Goal: Task Accomplishment & Management: Manage account settings

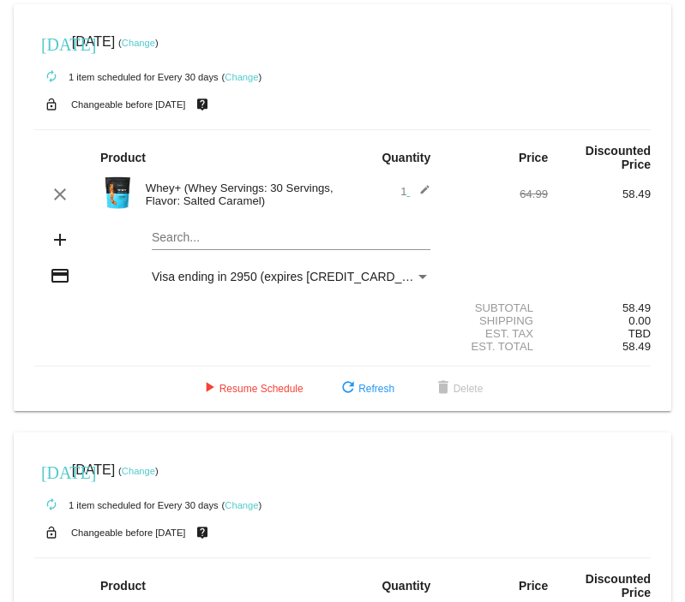
click at [155, 38] on link "Change" at bounding box center [138, 43] width 33 height 10
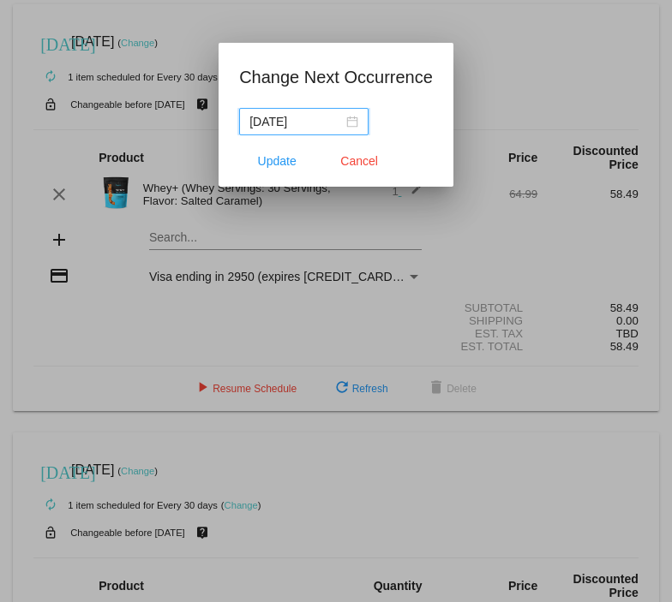
click at [356, 122] on div "[DATE]" at bounding box center [303, 121] width 109 height 19
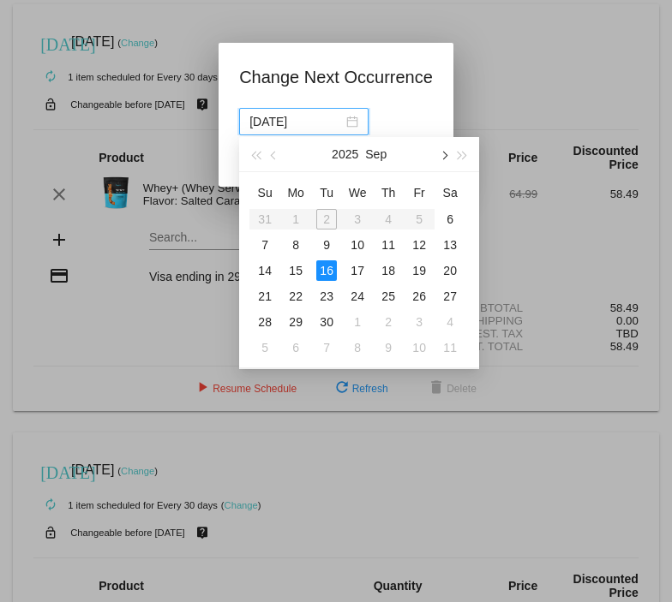
click at [446, 159] on button "button" at bounding box center [443, 154] width 19 height 34
click at [327, 320] on div "28" at bounding box center [326, 322] width 21 height 21
type input "[DATE]"
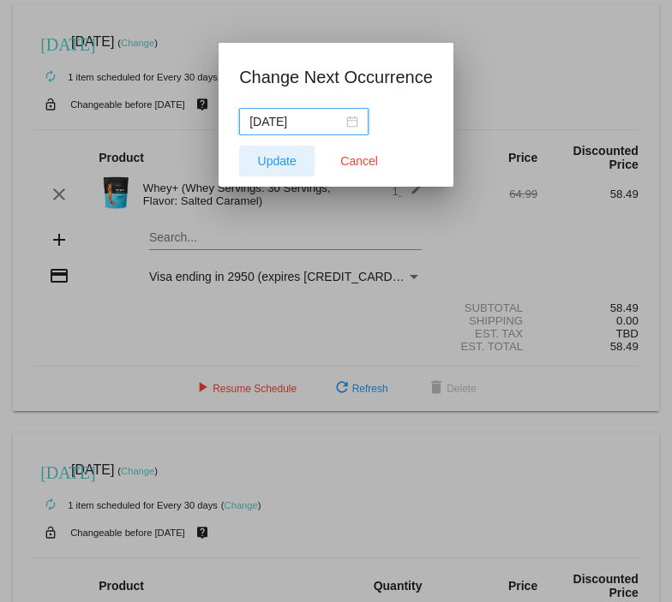
click at [279, 153] on button "Update" at bounding box center [276, 161] width 75 height 31
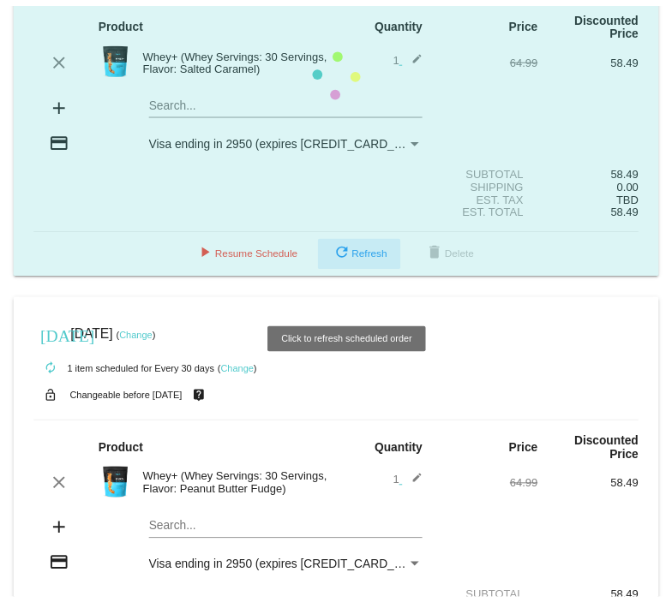
scroll to position [242, 0]
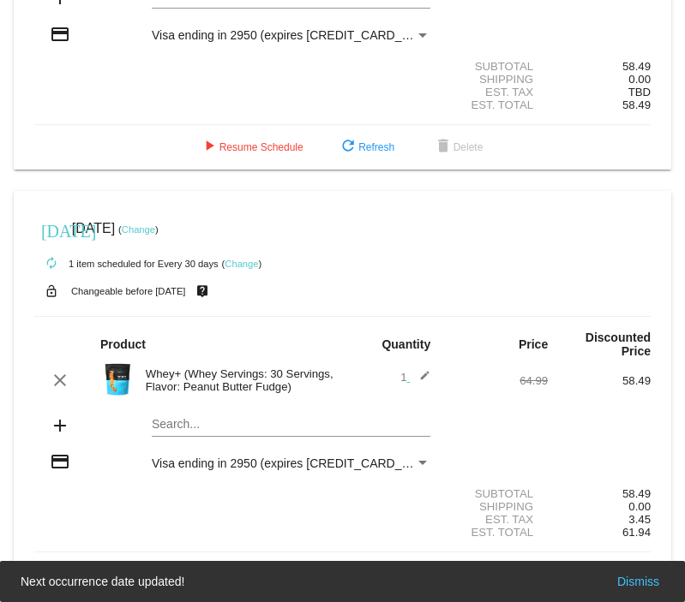
click at [155, 227] on link "Change" at bounding box center [138, 230] width 33 height 10
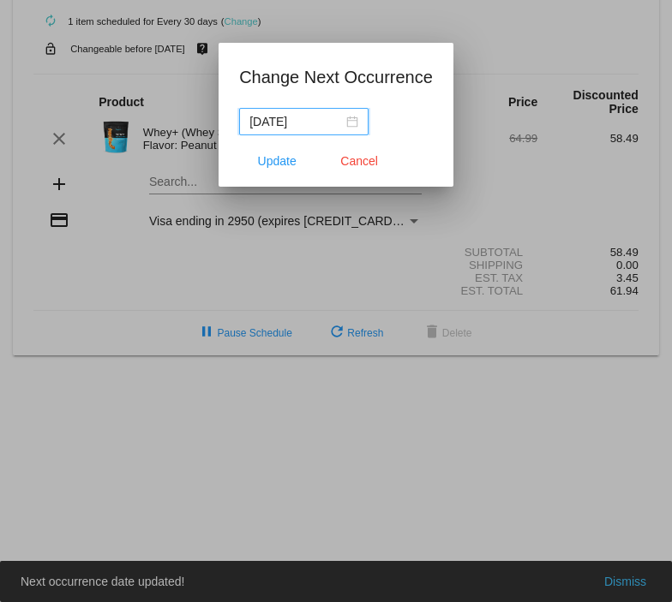
click at [349, 123] on div "[DATE]" at bounding box center [303, 121] width 109 height 19
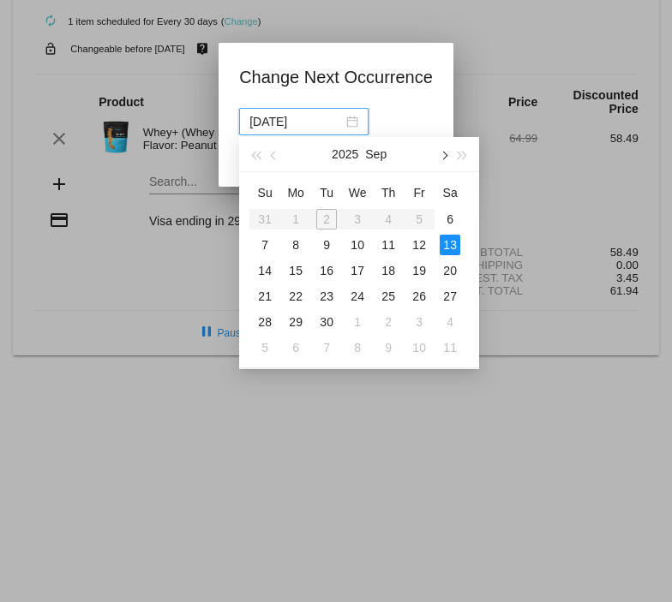
click at [445, 153] on span "button" at bounding box center [444, 155] width 9 height 9
click at [355, 318] on div "29" at bounding box center [357, 322] width 21 height 21
type input "[DATE]"
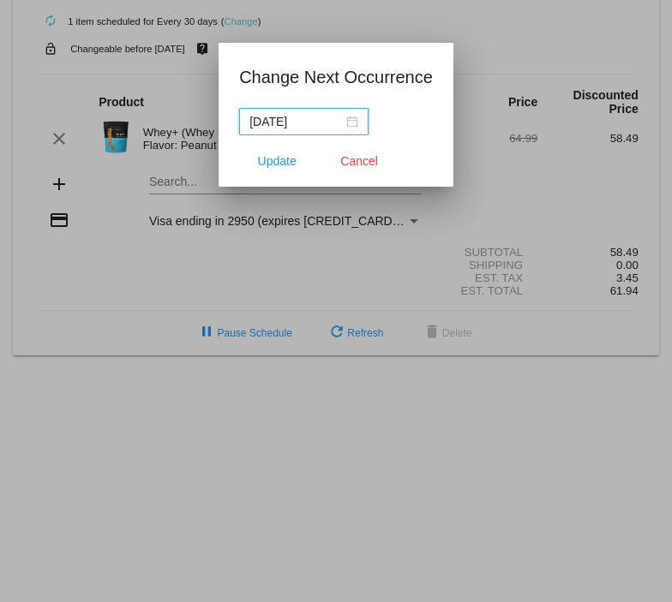
click at [492, 208] on div at bounding box center [336, 301] width 672 height 602
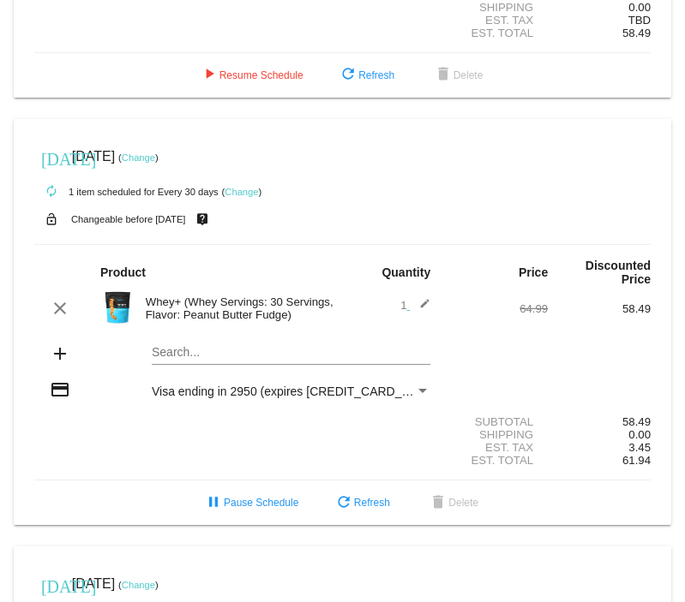
scroll to position [343, 0]
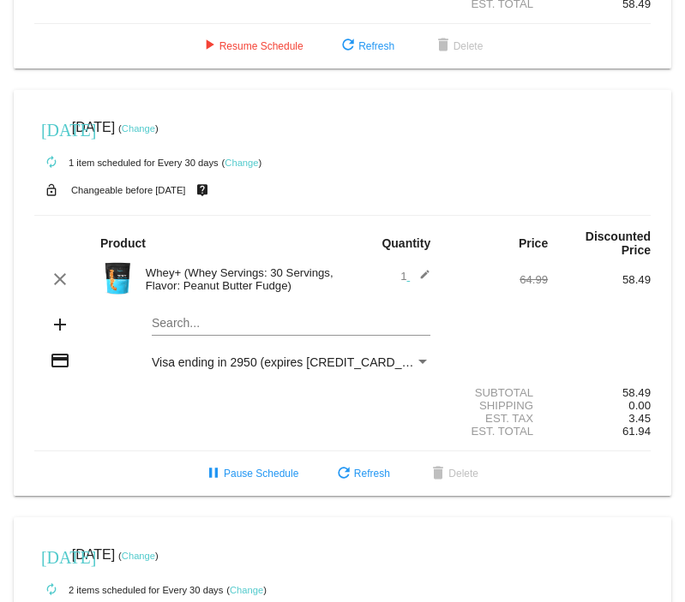
click at [155, 129] on link "Change" at bounding box center [138, 128] width 33 height 10
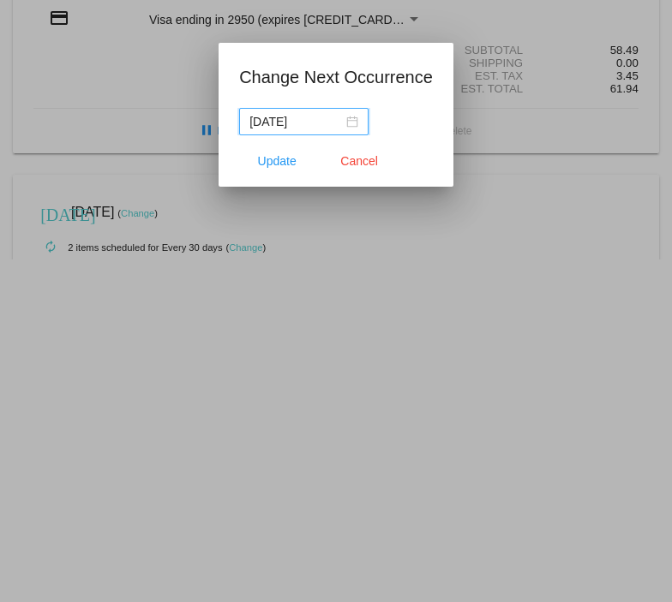
click at [349, 116] on div "[DATE]" at bounding box center [303, 121] width 109 height 19
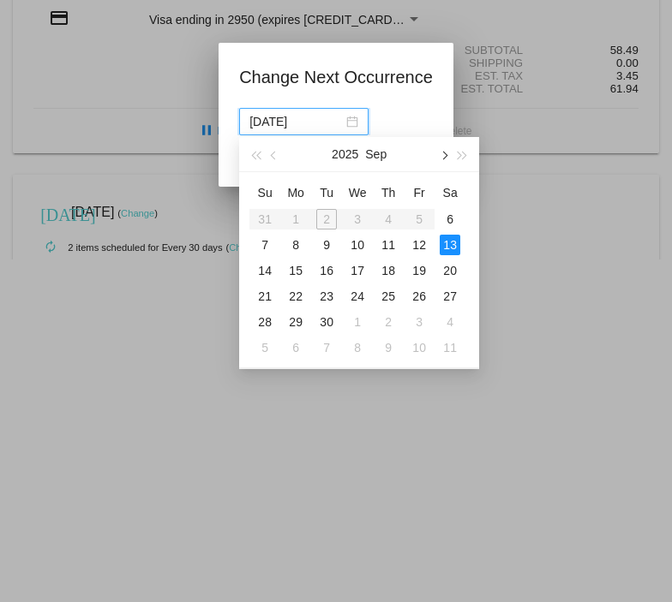
click at [440, 155] on span "button" at bounding box center [444, 155] width 9 height 9
click at [327, 314] on div "28" at bounding box center [326, 322] width 21 height 21
type input "[DATE]"
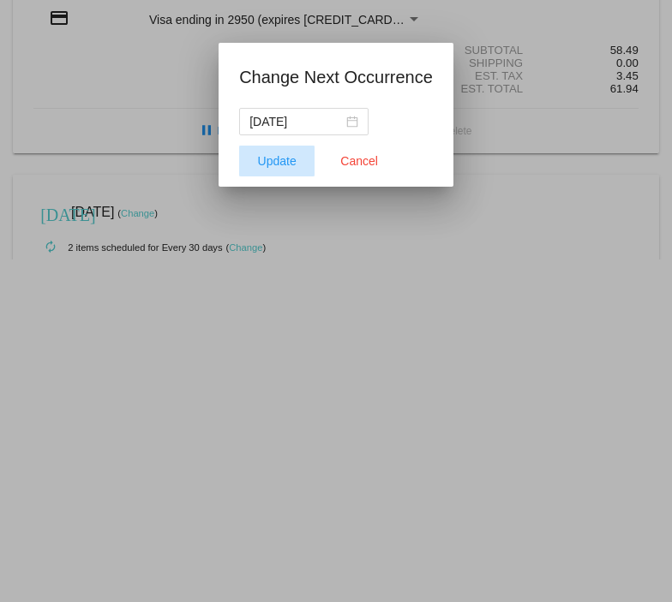
click at [288, 164] on span "Update" at bounding box center [277, 161] width 39 height 14
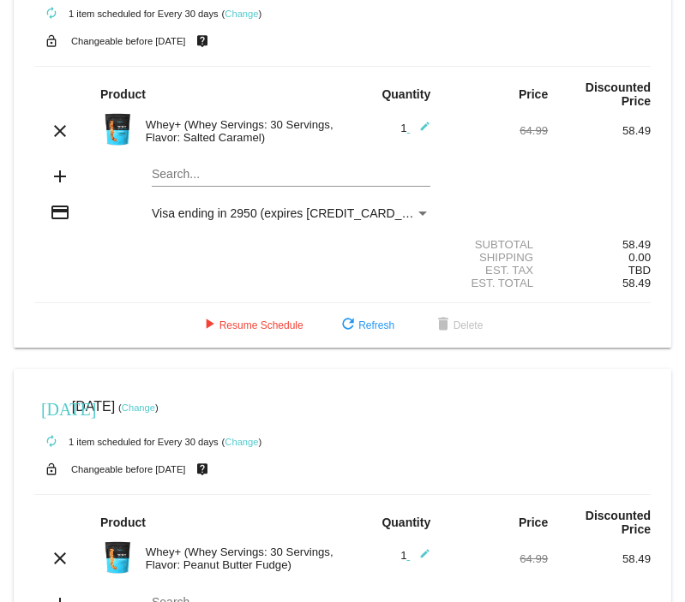
scroll to position [0, 0]
